Goal: Information Seeking & Learning: Learn about a topic

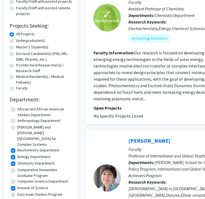
scroll to position [72, 0]
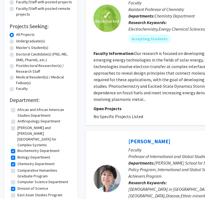
click at [16, 41] on label "Undergraduate(s)" at bounding box center [30, 41] width 29 height 6
click at [16, 41] on input "Undergraduate(s)" at bounding box center [18, 40] width 4 height 4
radio input "true"
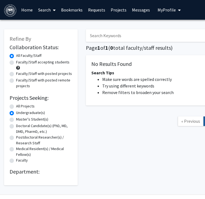
click at [16, 106] on label "All Projects" at bounding box center [25, 106] width 19 height 6
click at [16, 106] on input "All Projects" at bounding box center [18, 105] width 4 height 4
radio input "true"
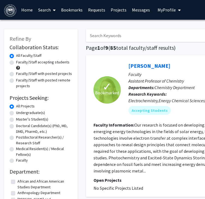
click at [16, 63] on label "Faculty/Staff accepting students" at bounding box center [43, 62] width 54 height 6
click at [16, 63] on input "Faculty/Staff accepting students" at bounding box center [18, 61] width 4 height 4
radio input "true"
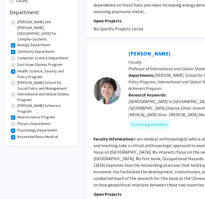
scroll to position [159, 10]
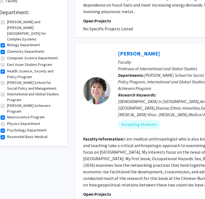
click at [7, 68] on label "Health: Science, Society and Policy Program" at bounding box center [34, 73] width 54 height 11
click at [7, 68] on input "Health: Science, Society and Policy Program" at bounding box center [9, 70] width 4 height 4
checkbox input "false"
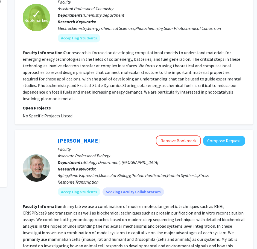
scroll to position [0, 71]
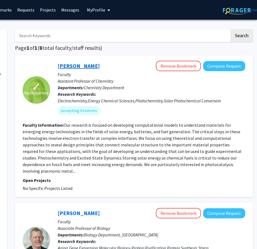
click at [83, 65] on link "[PERSON_NAME]" at bounding box center [79, 65] width 42 height 7
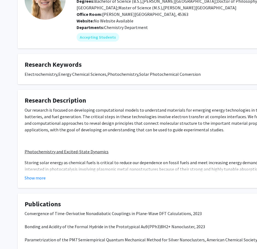
scroll to position [53, 0]
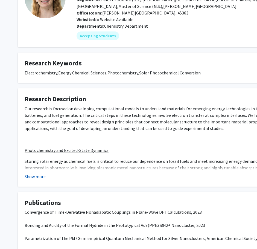
click at [34, 175] on button "Show more" at bounding box center [35, 176] width 21 height 7
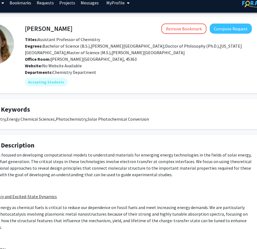
scroll to position [0, 52]
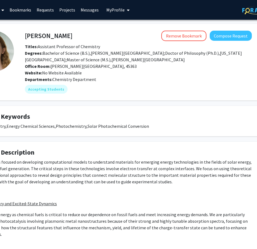
click at [146, 66] on div "Office Room: [PERSON_NAME][GEOGRAPHIC_DATA], 45363" at bounding box center [138, 66] width 235 height 7
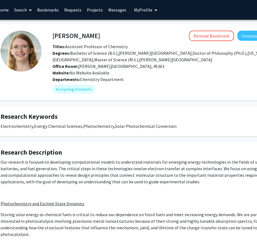
scroll to position [0, 23]
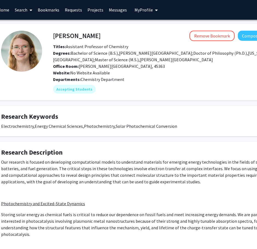
drag, startPoint x: 107, startPoint y: 38, endPoint x: 52, endPoint y: 34, distance: 55.6
click at [52, 34] on div "[PERSON_NAME] Remove Bookmark Compose Request" at bounding box center [166, 36] width 235 height 10
drag, startPoint x: 49, startPoint y: 34, endPoint x: 54, endPoint y: 38, distance: 6.2
click at [54, 38] on div "[PERSON_NAME] Remove Bookmark Compose Request" at bounding box center [166, 36] width 235 height 10
copy h4 "[PERSON_NAME]"
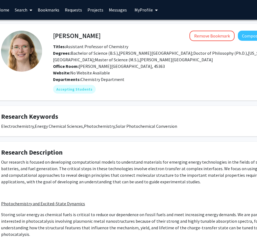
click at [112, 75] on div "Website: No Website Available" at bounding box center [166, 72] width 235 height 7
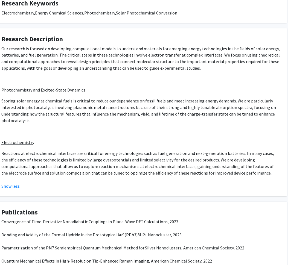
scroll to position [113, 0]
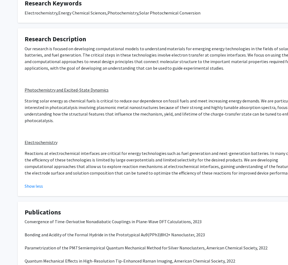
drag, startPoint x: 1, startPoint y: 107, endPoint x: 18, endPoint y: 107, distance: 16.7
click at [18, 107] on fg-card "Research Description Our research is focused on developing computational models…" at bounding box center [164, 112] width 292 height 168
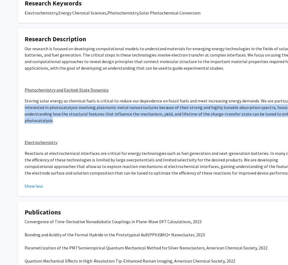
drag, startPoint x: 23, startPoint y: 106, endPoint x: 51, endPoint y: 121, distance: 31.7
click at [51, 121] on fg-card "Research Description Our research is focused on developing computational models…" at bounding box center [164, 112] width 292 height 168
copy div "interested in photocatalysis involving plasmonic metal nanostructures because o…"
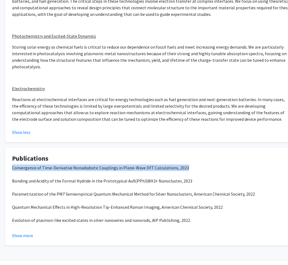
scroll to position [167, 0]
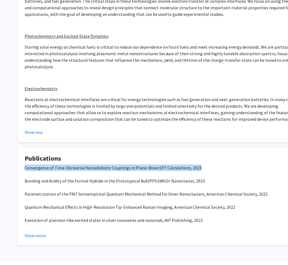
drag, startPoint x: 179, startPoint y: 167, endPoint x: 12, endPoint y: 169, distance: 167.2
click at [12, 169] on div "[PERSON_NAME] Remove Bookmark Compose Request Titles: Assistant Professor of Ch…" at bounding box center [164, 57] width 328 height 411
